Goal: Task Accomplishment & Management: Manage account settings

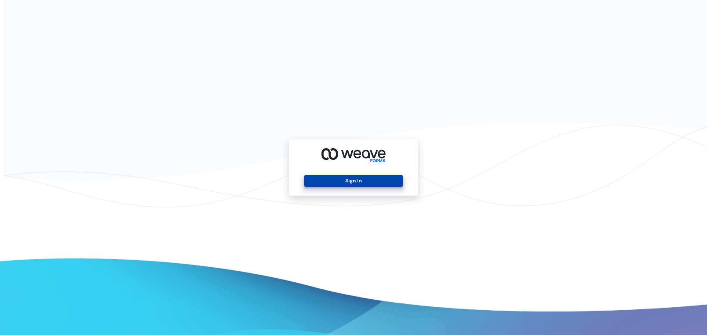
click at [396, 179] on button "Sign In" at bounding box center [353, 181] width 98 height 12
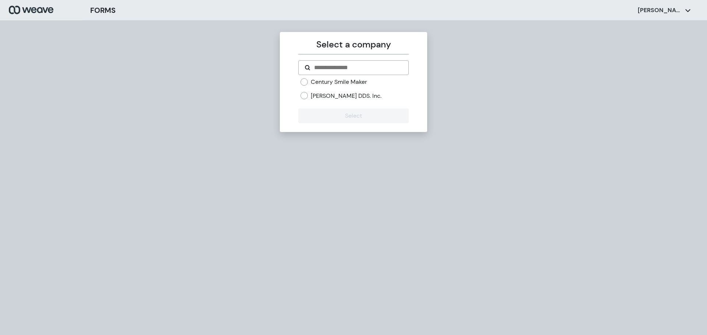
drag, startPoint x: 315, startPoint y: 95, endPoint x: 319, endPoint y: 124, distance: 29.0
click at [315, 96] on label "[PERSON_NAME] DDS. Inc." at bounding box center [346, 96] width 71 height 8
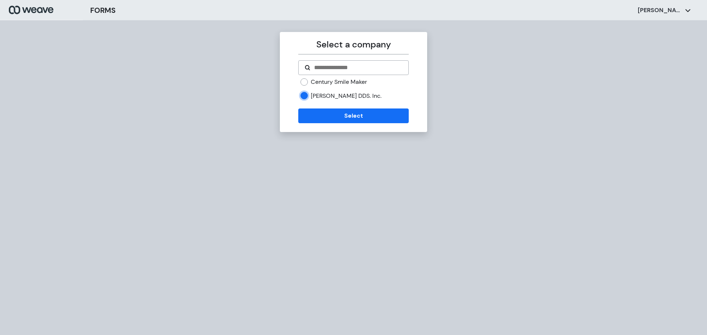
click at [318, 124] on div "Select a company Century Smile Maker [PERSON_NAME] DDS. Inc. Select" at bounding box center [353, 82] width 147 height 100
click at [319, 120] on button "Select" at bounding box center [353, 116] width 110 height 15
